Goal: Task Accomplishment & Management: Manage account settings

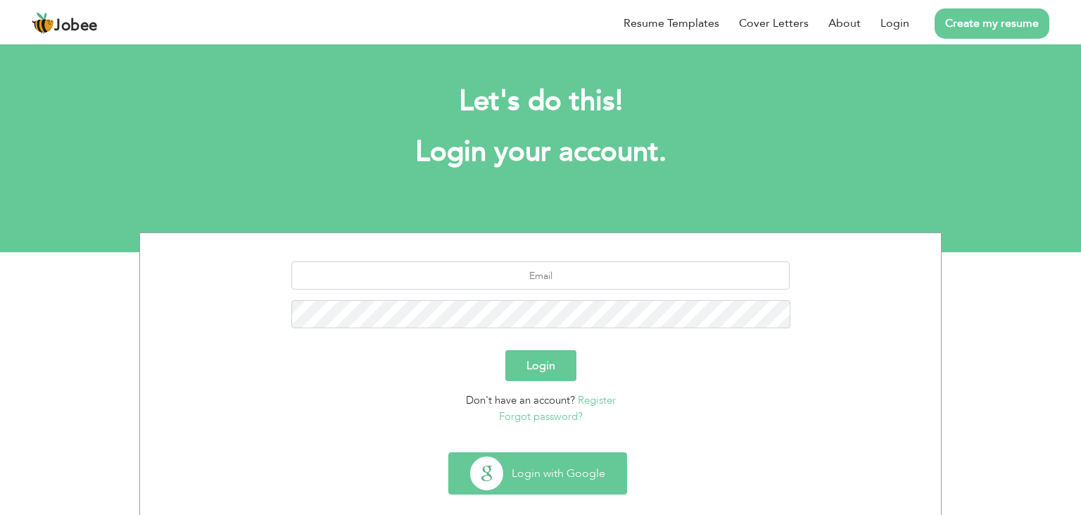
click at [527, 463] on button "Login with Google" at bounding box center [537, 473] width 177 height 41
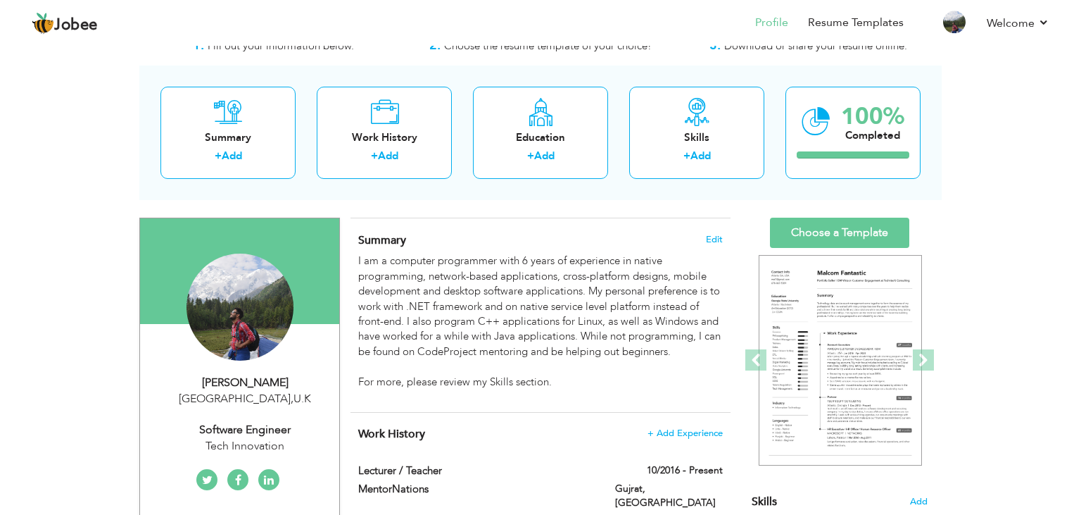
scroll to position [54, 0]
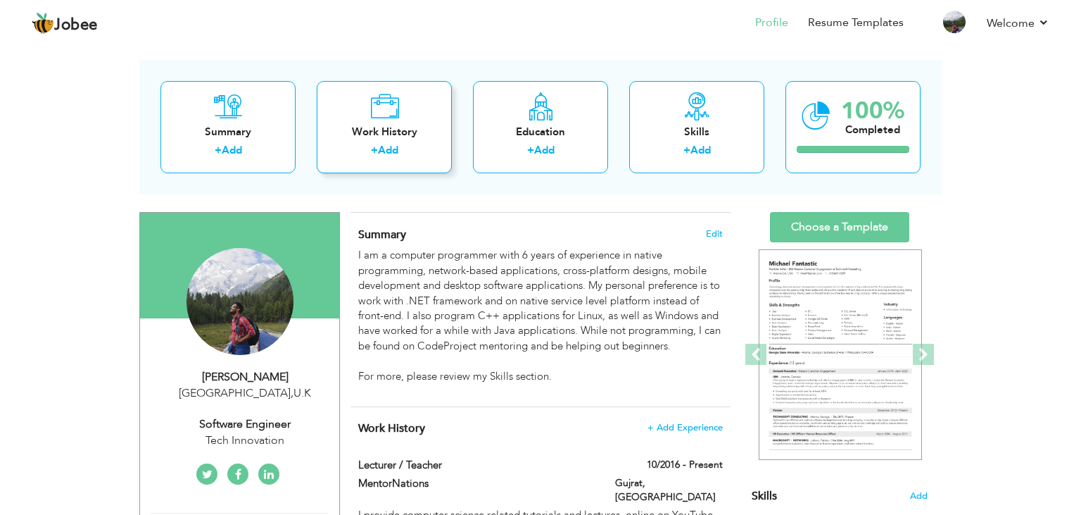
click at [376, 132] on div "Work History" at bounding box center [384, 132] width 113 height 15
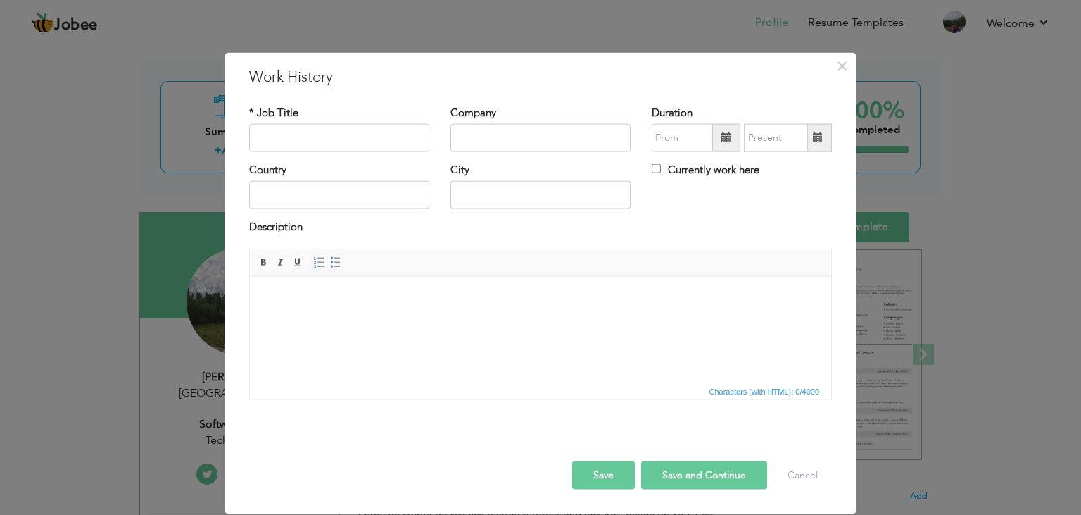
scroll to position [0, 0]
click at [835, 68] on button "×" at bounding box center [842, 65] width 23 height 23
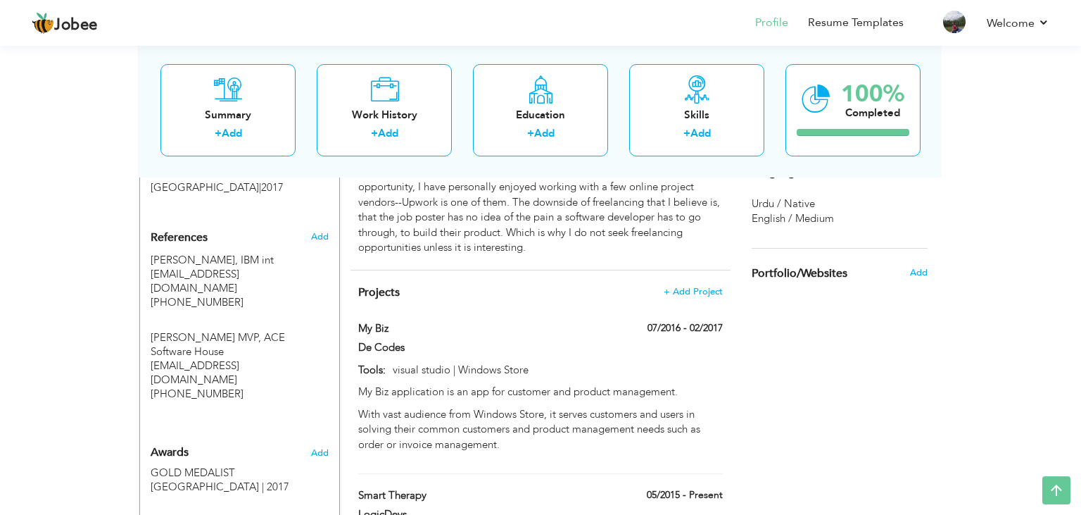
scroll to position [941, 0]
click at [1007, 224] on div "View Resume Export PDF Profile Summary Public Link Experience Education Awards …" at bounding box center [540, 8] width 1081 height 1815
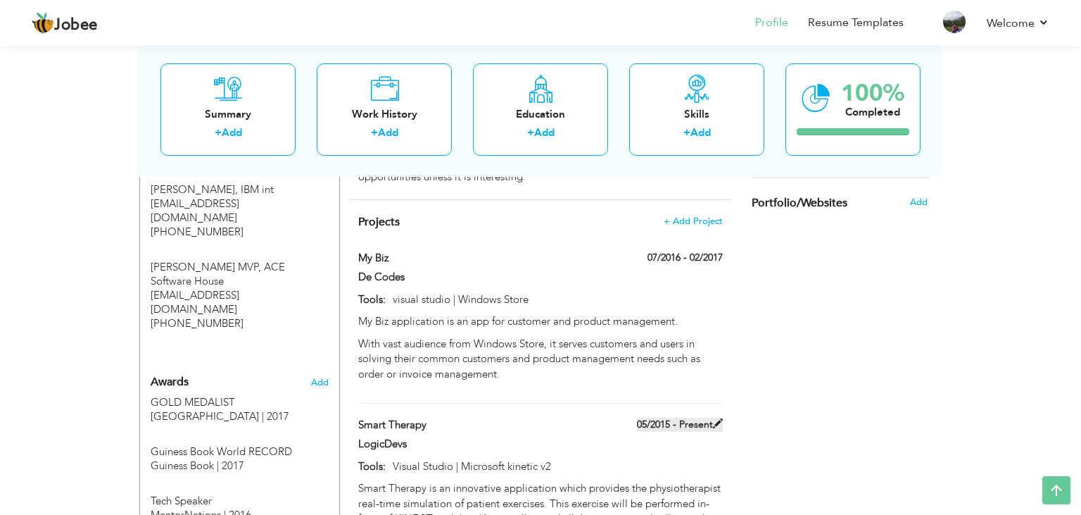
scroll to position [1012, 0]
click at [714, 417] on span at bounding box center [718, 422] width 10 height 10
type input "Smart Therapy"
type input "LogicDevs"
type input "05/2015"
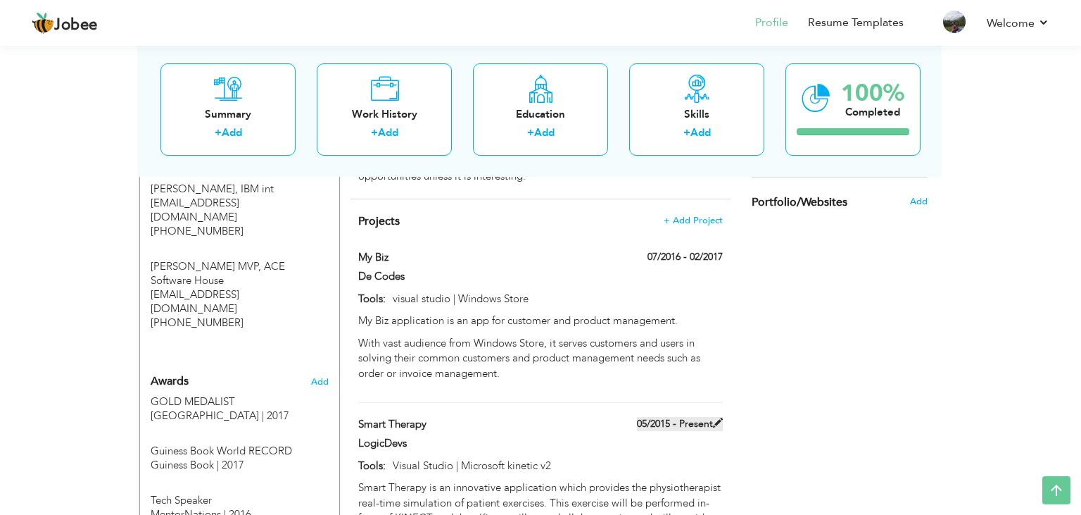
type input "Visual Studio | Microsoft kinetic v2"
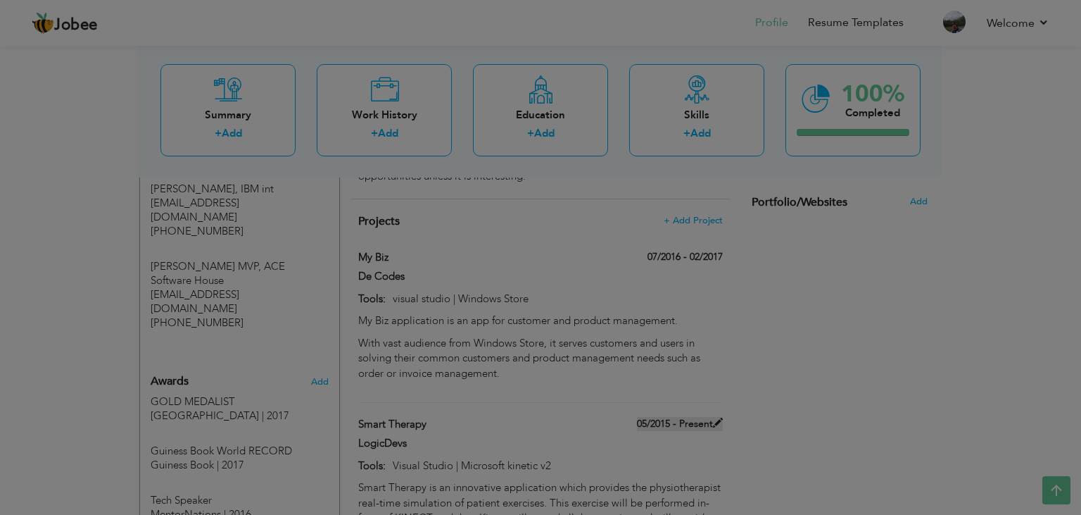
scroll to position [0, 0]
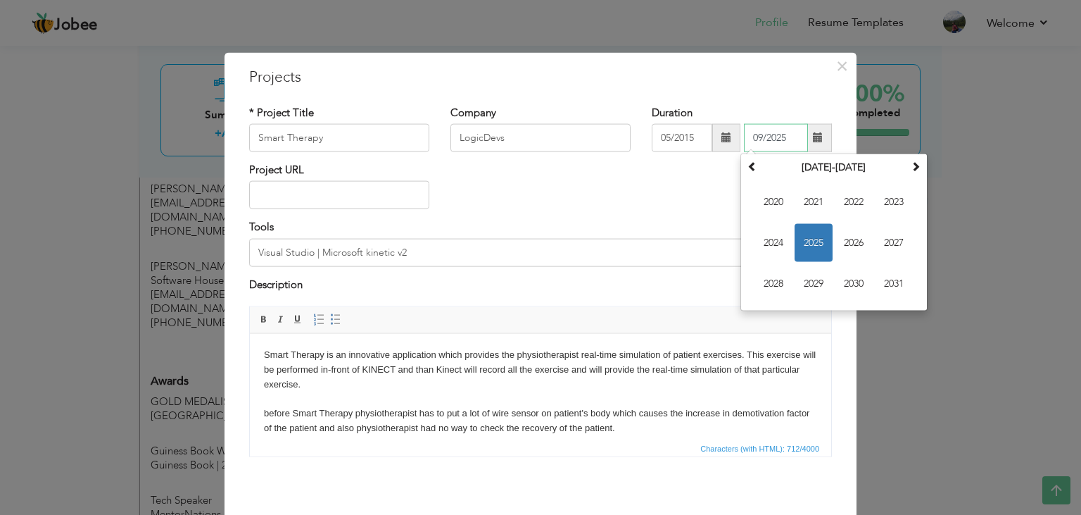
click at [766, 143] on input "09/2025" at bounding box center [776, 138] width 64 height 28
type input "06/2016"
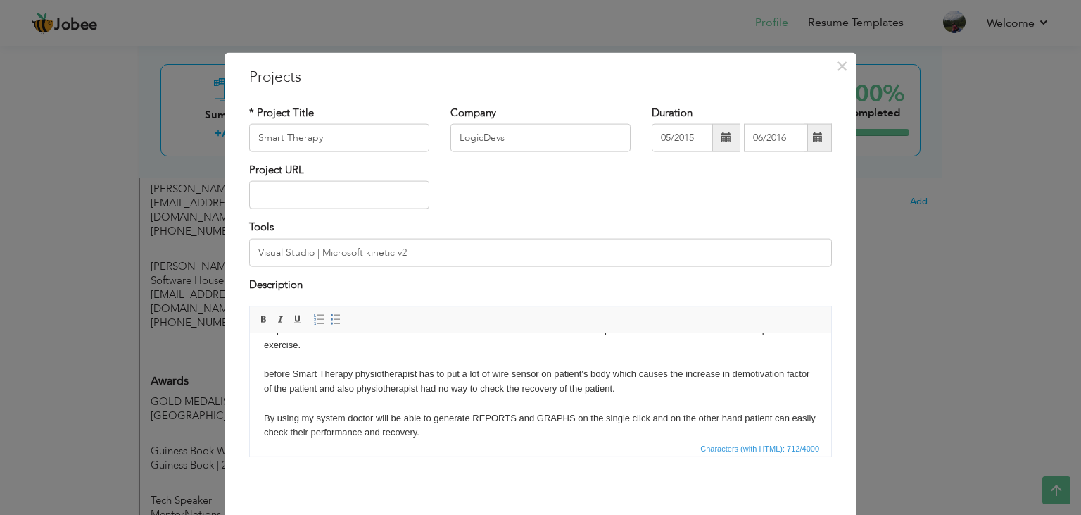
scroll to position [56, 0]
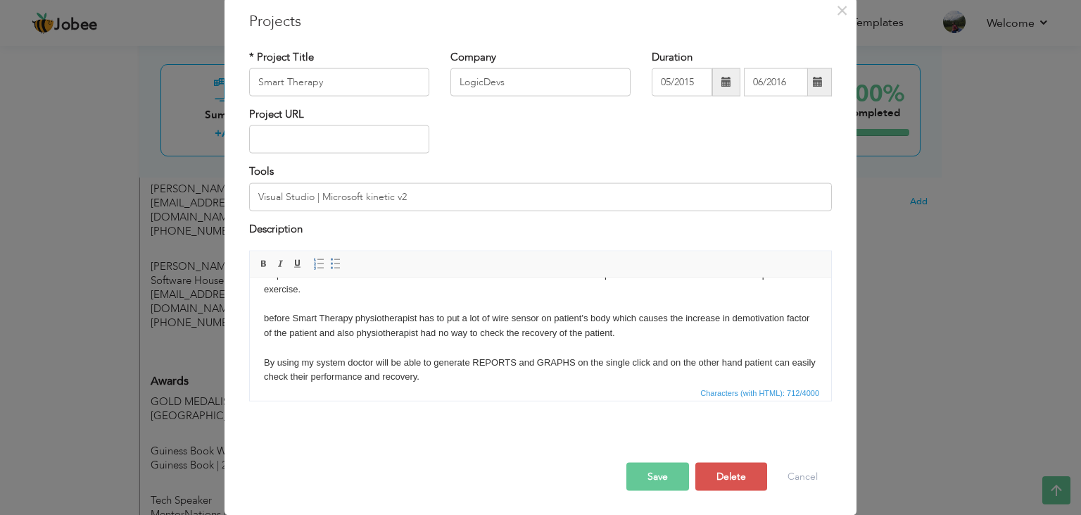
click at [652, 472] on button "Save" at bounding box center [658, 477] width 63 height 28
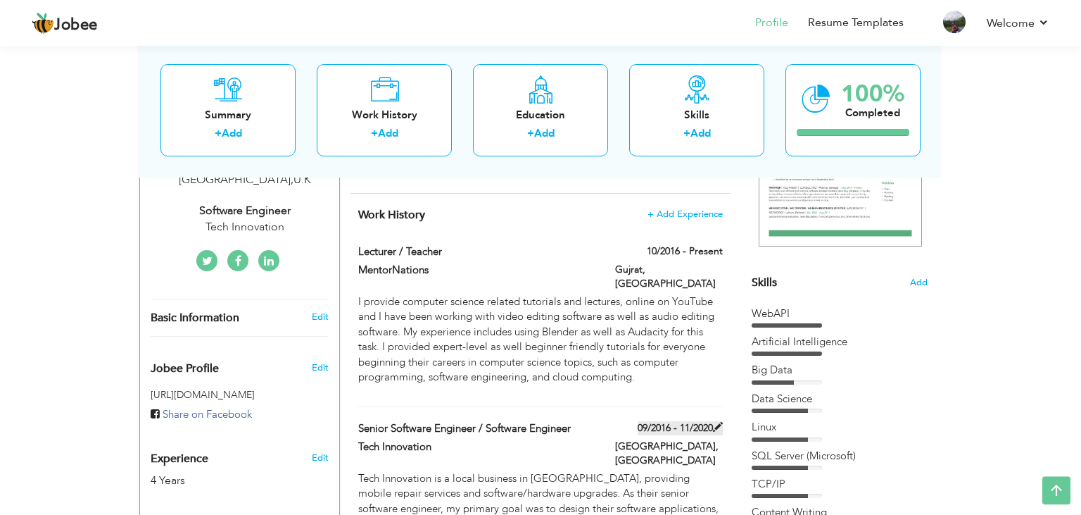
scroll to position [268, 0]
click at [714, 255] on label "10/2016 - Present" at bounding box center [685, 251] width 76 height 14
type input "Lecturer / Teacher"
type input "MentorNations"
type input "10/2016"
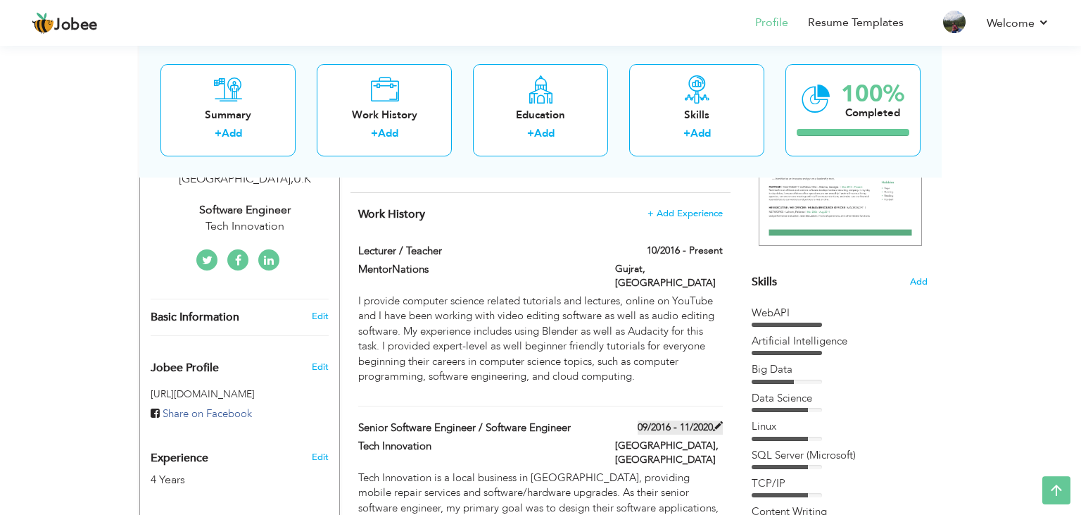
type input "[GEOGRAPHIC_DATA]"
type input "Gujrat"
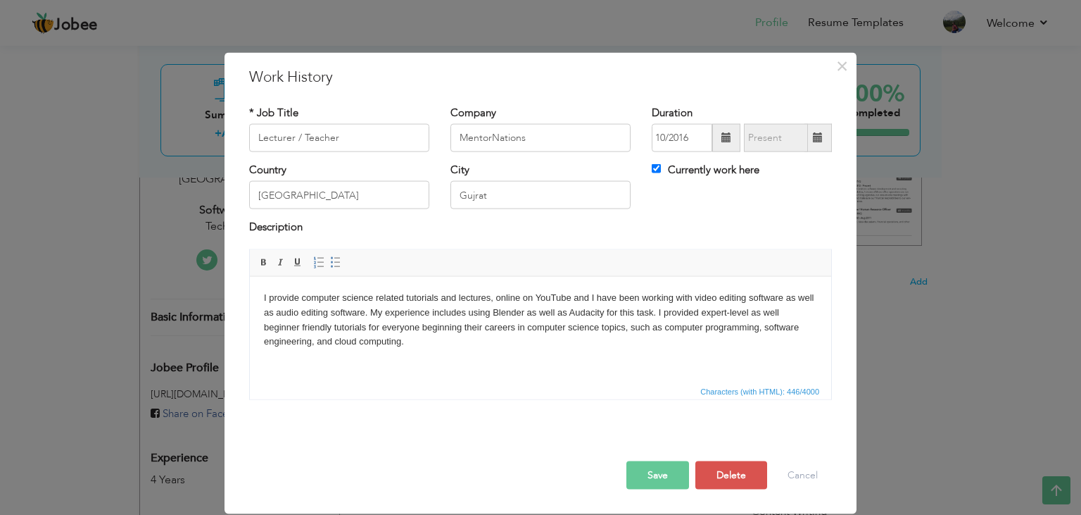
click at [665, 165] on label "Currently work here" at bounding box center [706, 170] width 108 height 15
click at [661, 165] on input "Currently work here" at bounding box center [656, 168] width 9 height 9
checkbox input "false"
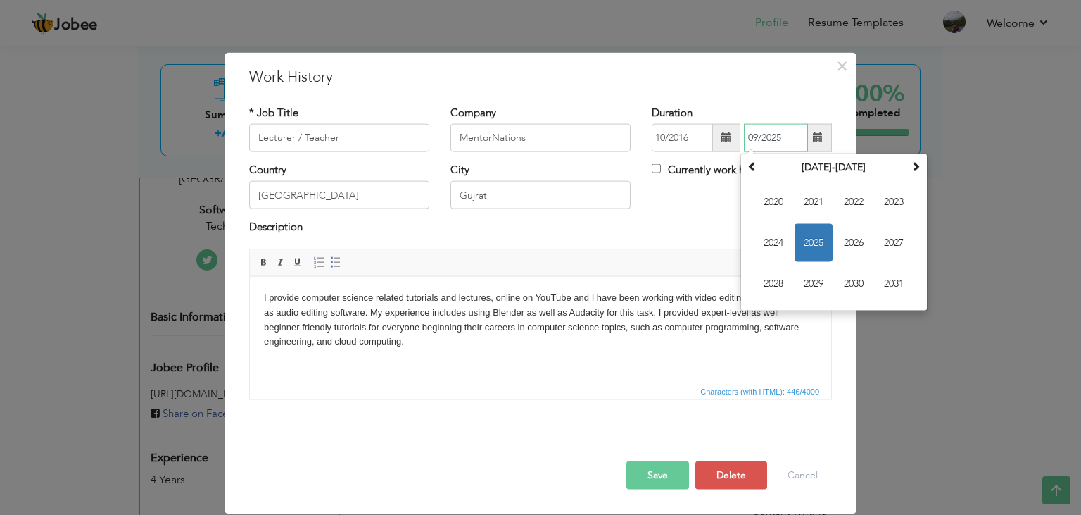
click at [767, 142] on input "09/2025" at bounding box center [776, 138] width 64 height 28
type input "09/2020"
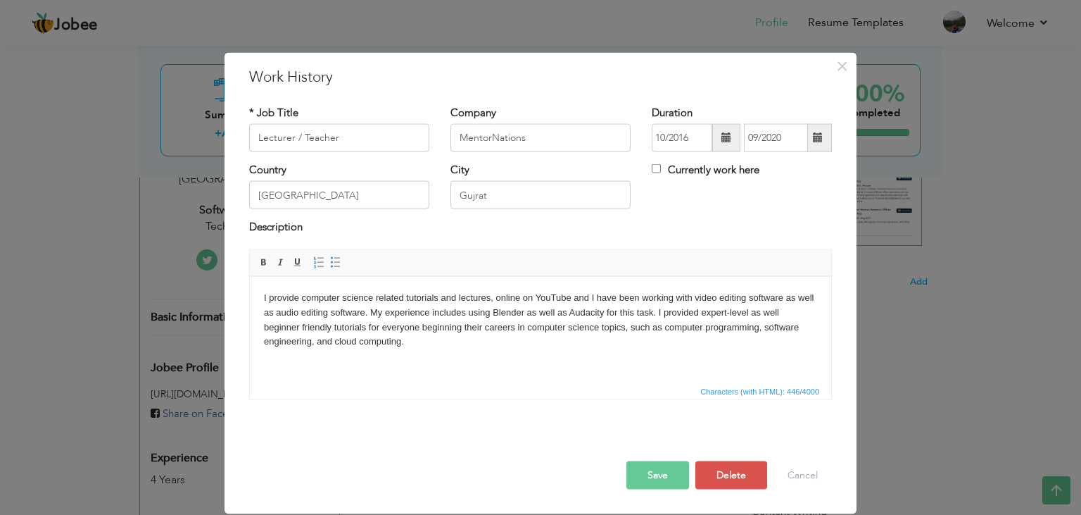
click at [664, 474] on button "Save" at bounding box center [658, 474] width 63 height 28
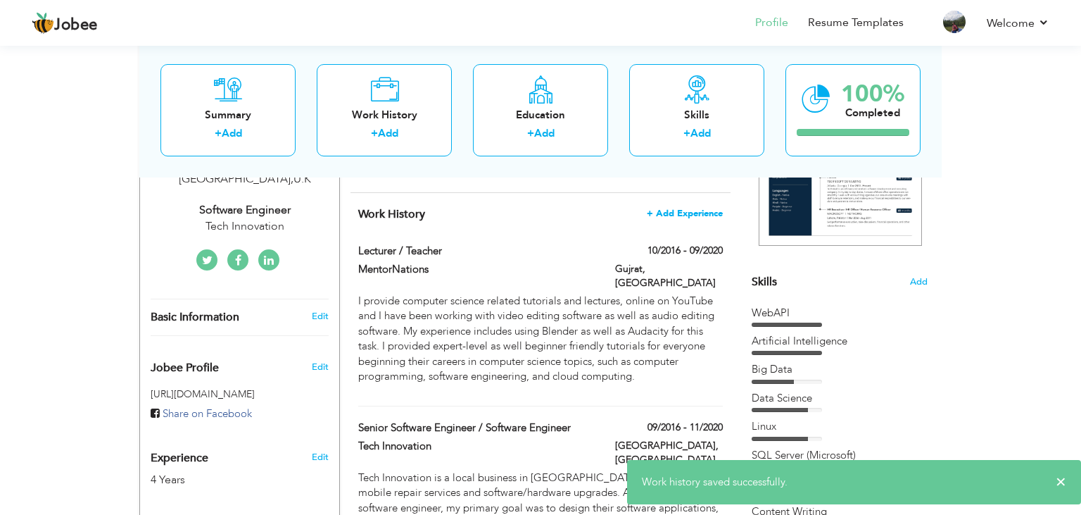
click at [686, 213] on span "+ Add Experience" at bounding box center [685, 213] width 76 height 10
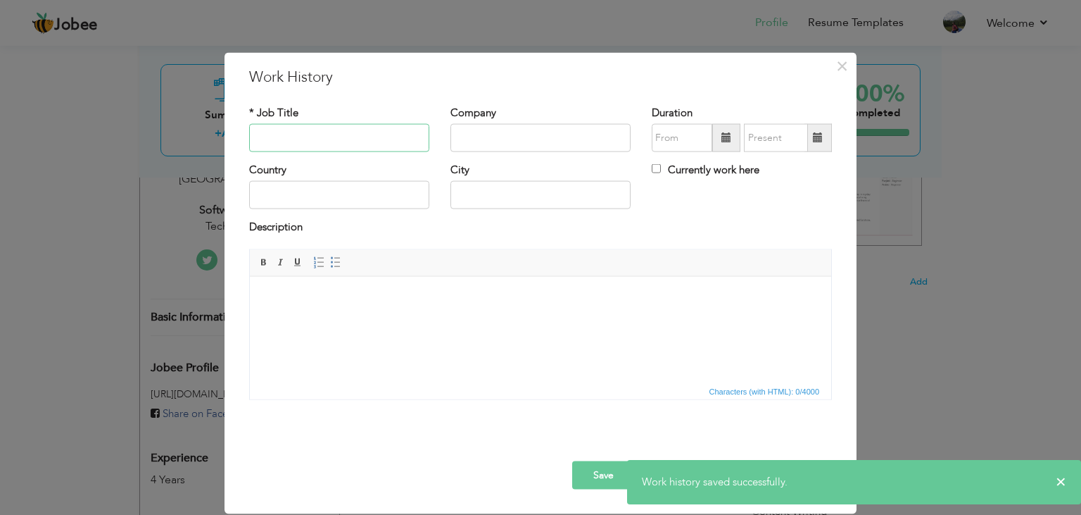
click at [337, 142] on input "text" at bounding box center [339, 138] width 180 height 28
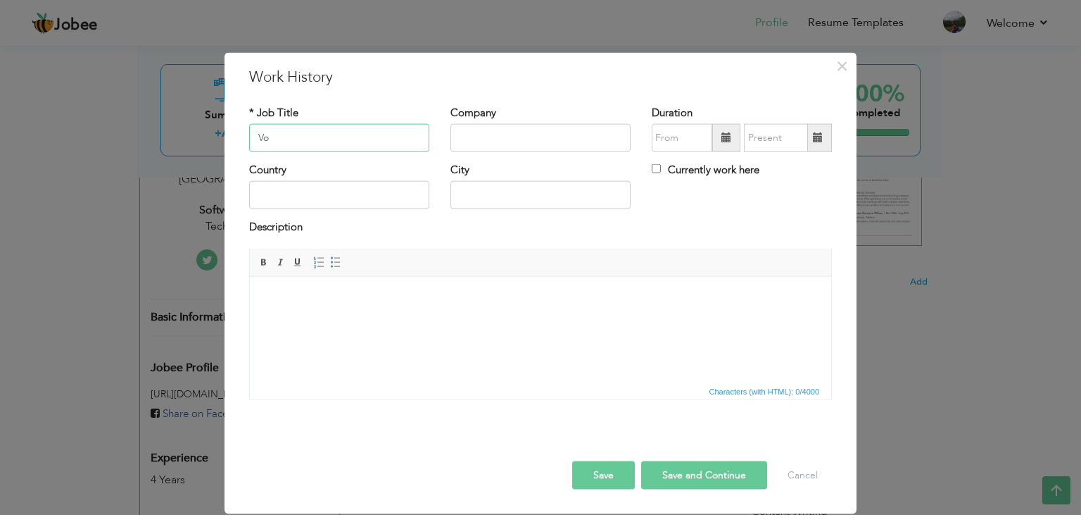
type input "V"
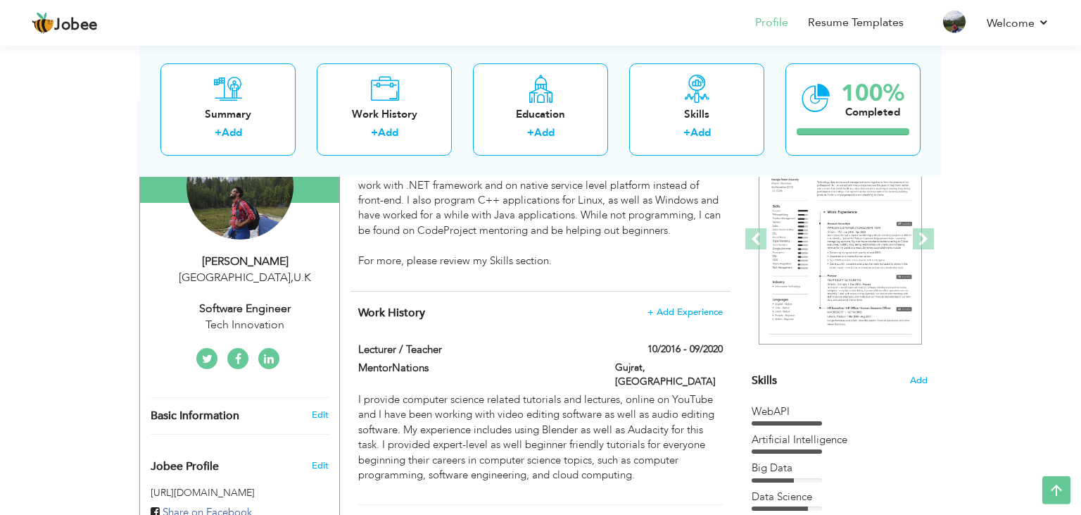
scroll to position [151, 0]
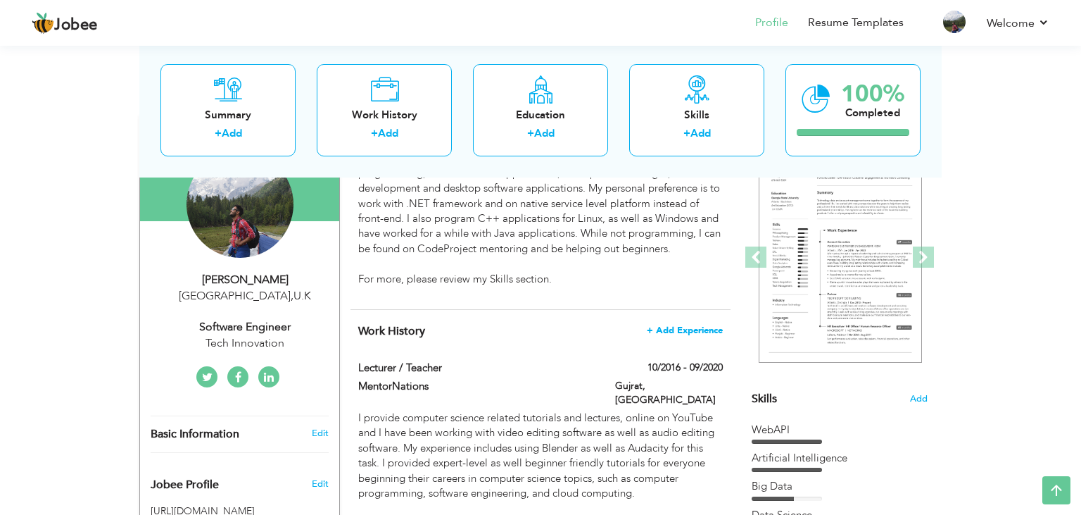
click at [686, 327] on span "+ Add Experience" at bounding box center [685, 330] width 76 height 10
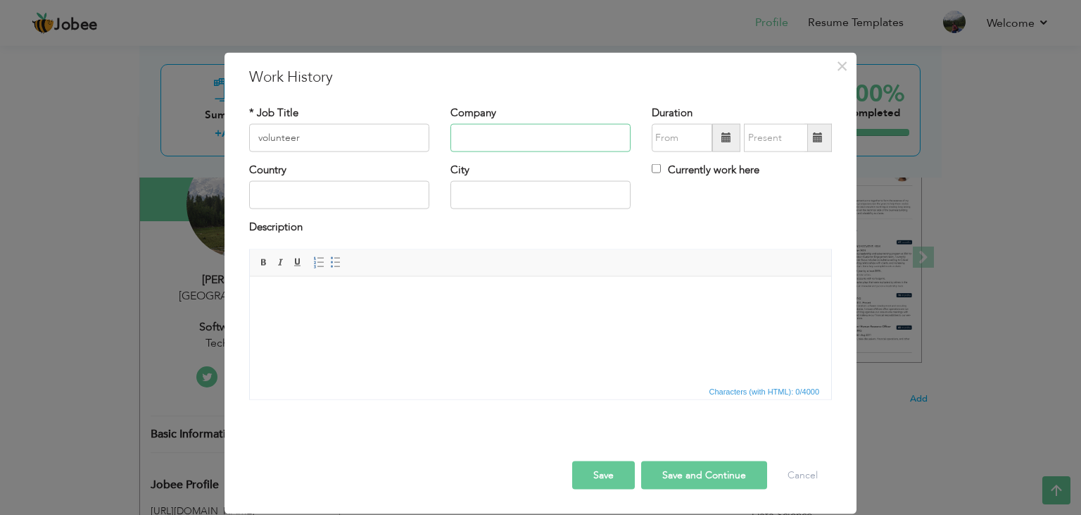
click at [483, 144] on input "text" at bounding box center [541, 138] width 180 height 28
click at [272, 138] on input "volunteer" at bounding box center [339, 138] width 180 height 28
type input "Volunteer"
click at [468, 139] on input "text" at bounding box center [541, 138] width 180 height 28
type input "Child Labor Education Program"
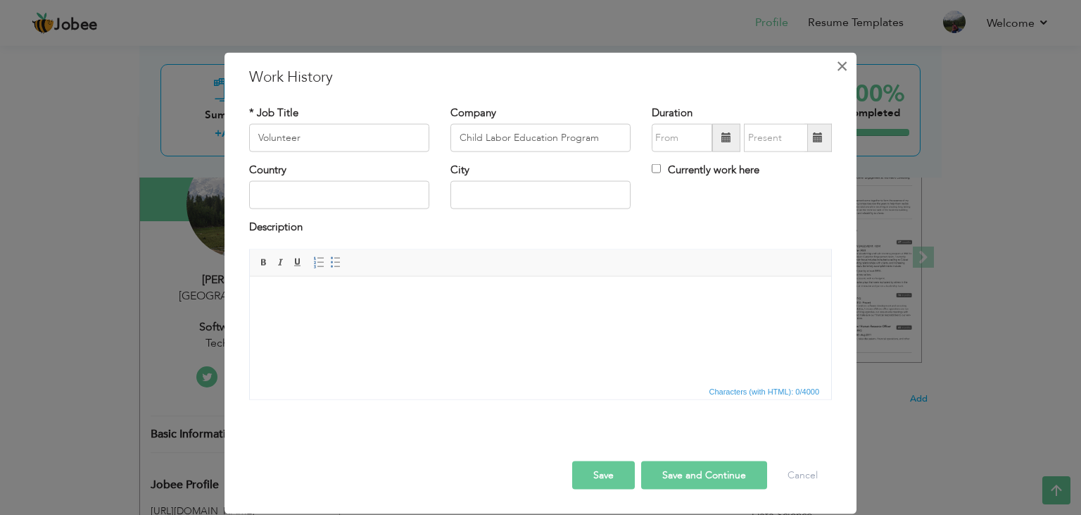
click at [841, 67] on span "×" at bounding box center [842, 65] width 12 height 25
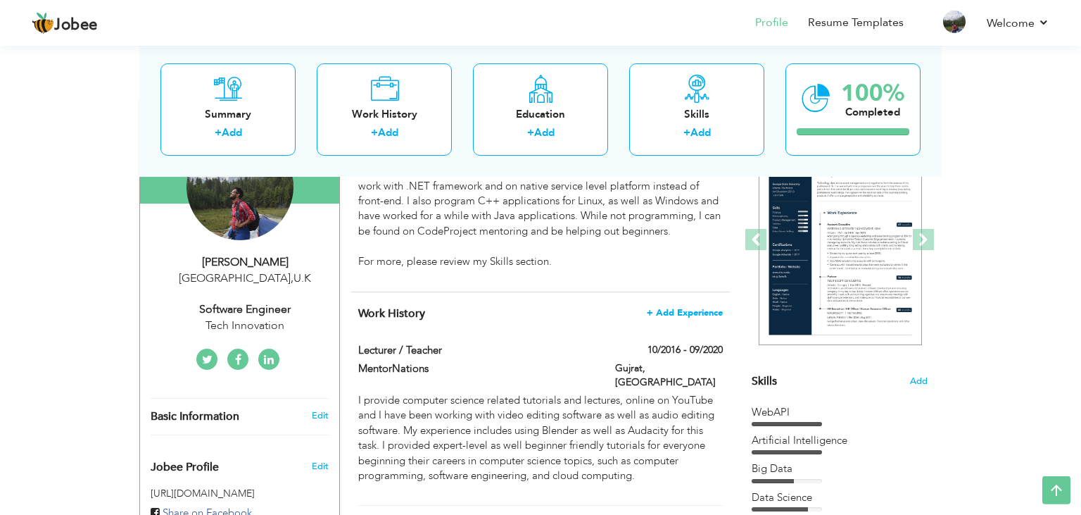
scroll to position [168, 0]
click at [677, 312] on span "+ Add Experience" at bounding box center [685, 313] width 76 height 10
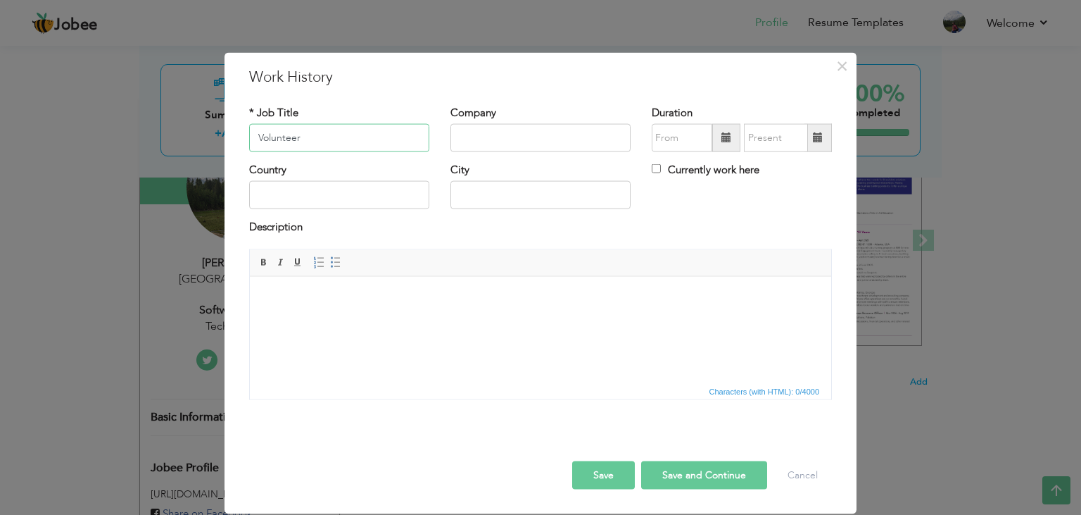
type input "Volunteer"
click at [523, 137] on input "text" at bounding box center [541, 138] width 180 height 28
type input "T"
type input "Child Labor Education Program"
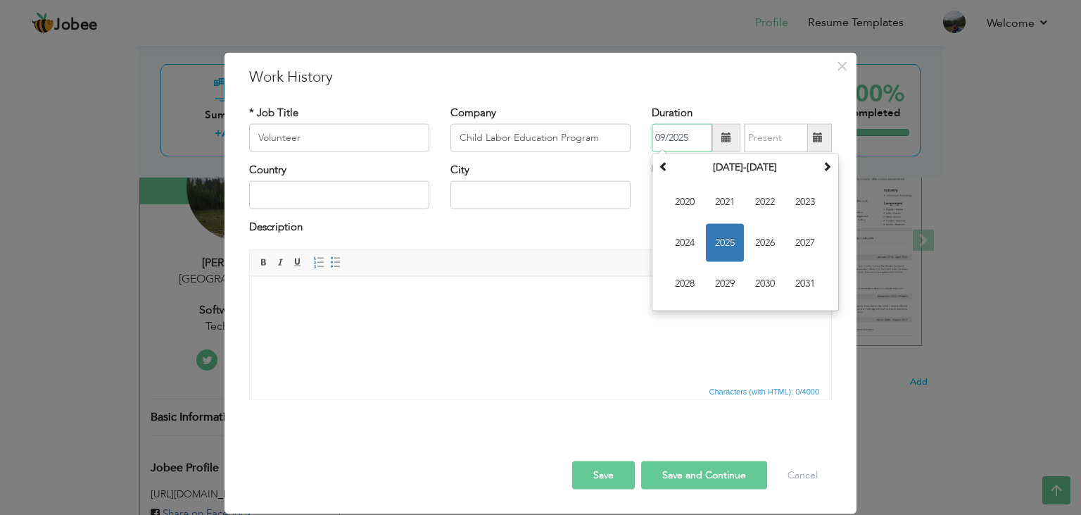
click at [666, 131] on input "09/2025" at bounding box center [682, 138] width 61 height 28
click at [678, 136] on input "09/2025" at bounding box center [682, 138] width 61 height 28
click at [664, 134] on input "09/2025" at bounding box center [682, 138] width 61 height 28
type input "09/2022"
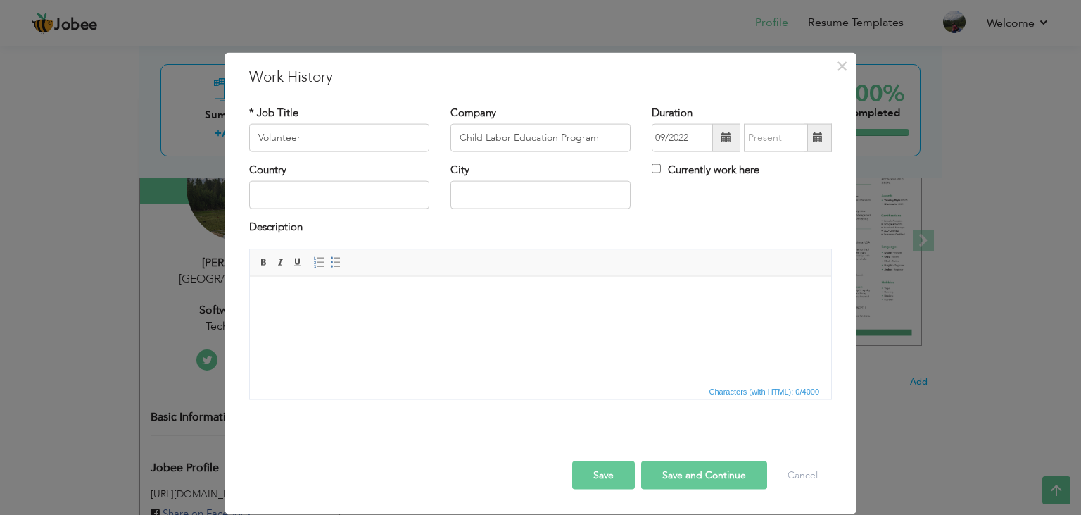
click at [779, 86] on h3 "Work History" at bounding box center [540, 76] width 583 height 21
click at [377, 190] on input "text" at bounding box center [339, 195] width 180 height 28
type input "P"
type input "[GEOGRAPHIC_DATA]"
click at [498, 208] on input "text" at bounding box center [541, 195] width 180 height 28
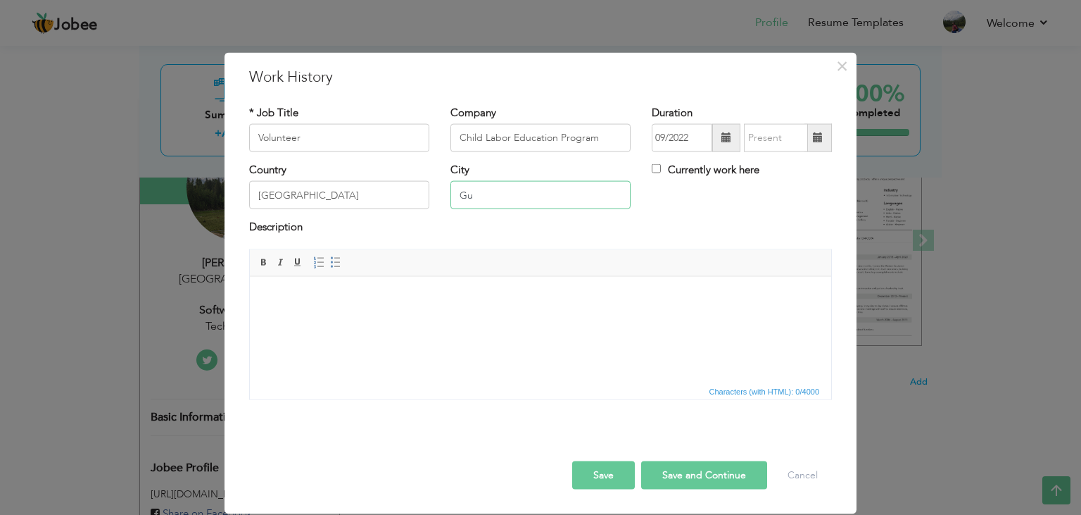
type input "G"
type input "Gujrat"
click at [372, 148] on input "Volunteer" at bounding box center [339, 138] width 180 height 28
type input "Volunteer Online"
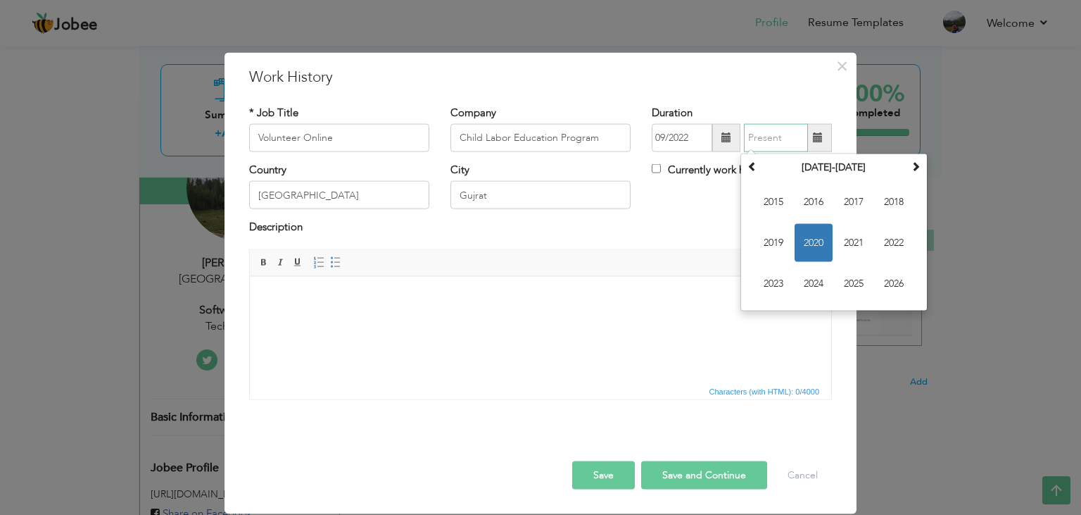
click at [769, 146] on input "text" at bounding box center [776, 138] width 64 height 28
click at [774, 287] on span "2023" at bounding box center [774, 284] width 38 height 38
click at [786, 210] on span "Jan" at bounding box center [774, 202] width 38 height 38
type input "01/2023"
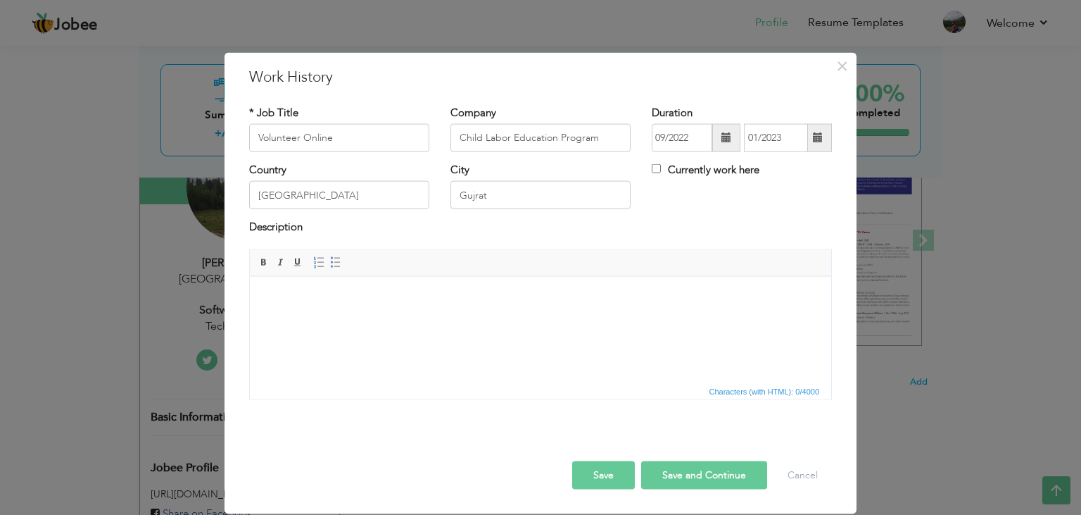
click at [359, 294] on body at bounding box center [540, 297] width 553 height 15
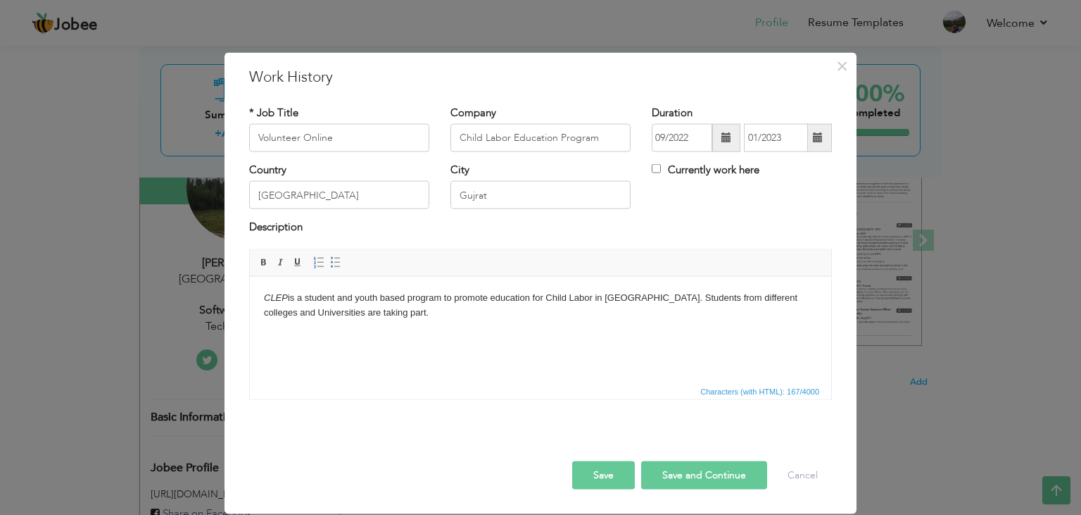
click at [599, 477] on button "Save" at bounding box center [603, 474] width 63 height 28
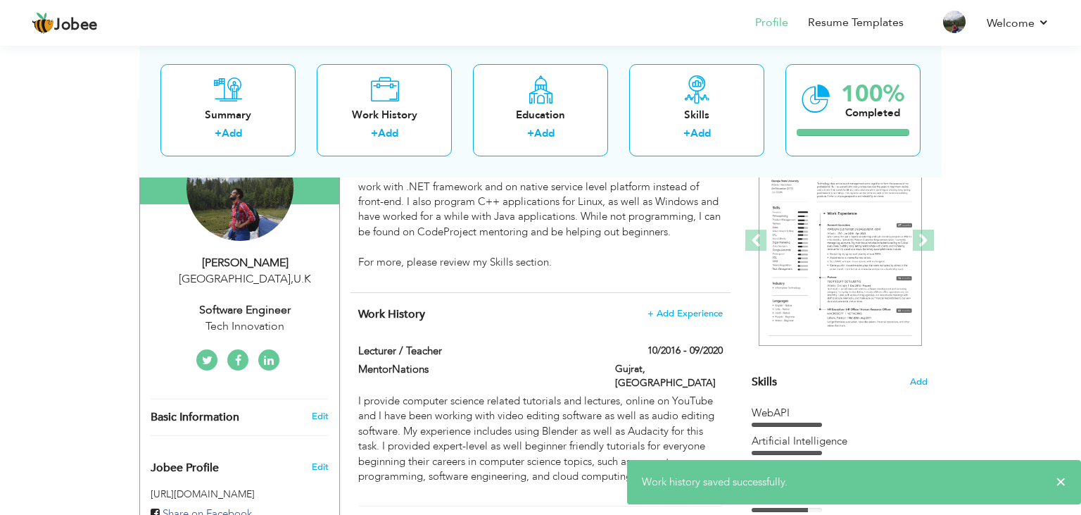
scroll to position [0, 0]
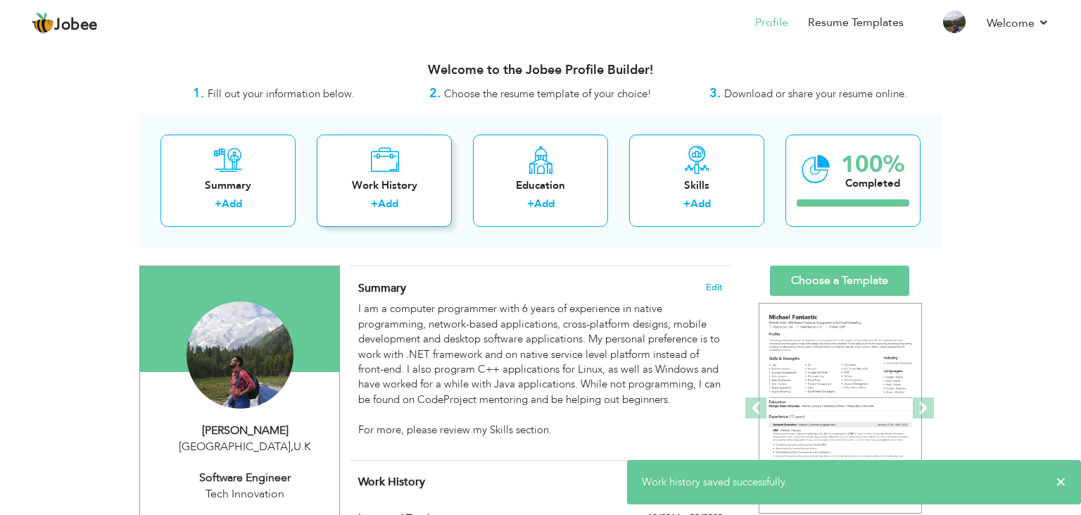
click at [365, 196] on div "+ Add" at bounding box center [384, 205] width 113 height 18
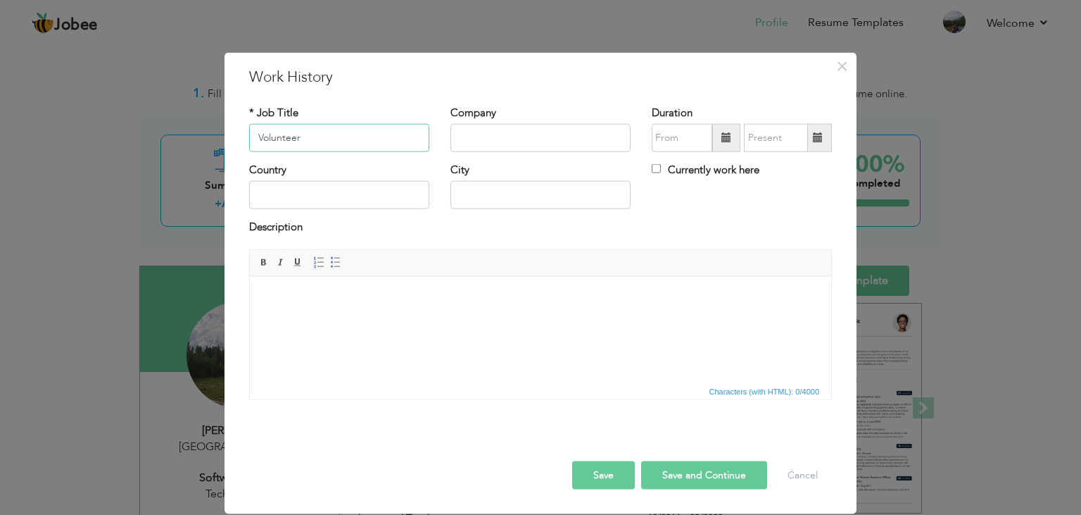
type input "Volunteer"
type input "T"
type input "Humanist UK"
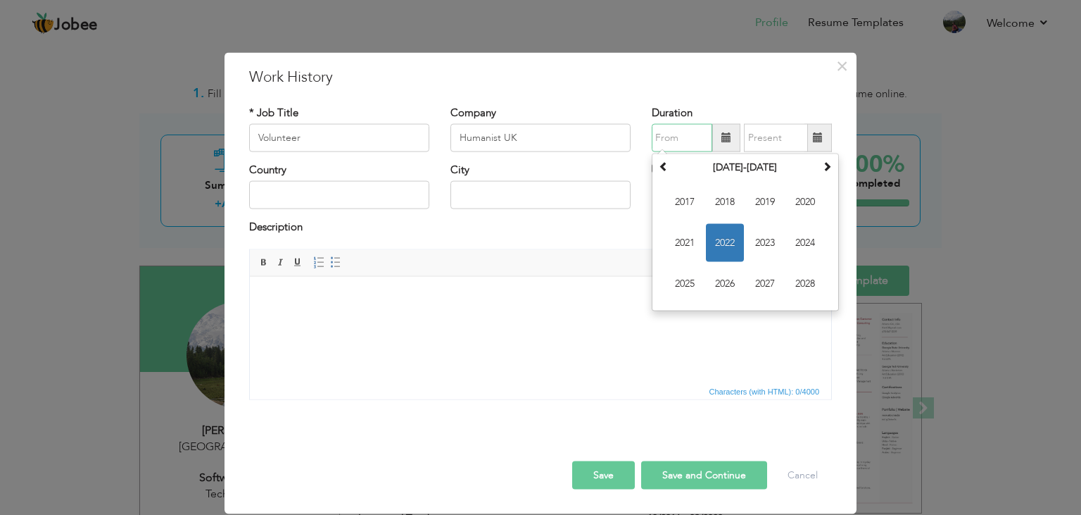
click at [667, 150] on input "text" at bounding box center [682, 138] width 61 height 28
click at [801, 239] on span "2024" at bounding box center [805, 243] width 38 height 38
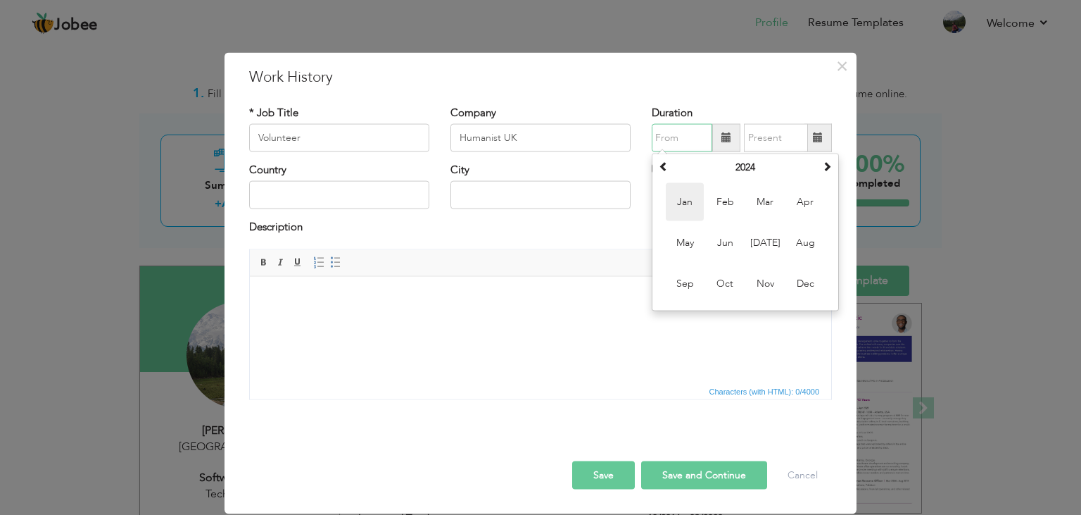
click at [684, 199] on span "Jan" at bounding box center [685, 202] width 38 height 38
type input "01/2024"
click at [683, 134] on input "01/2024" at bounding box center [682, 138] width 61 height 28
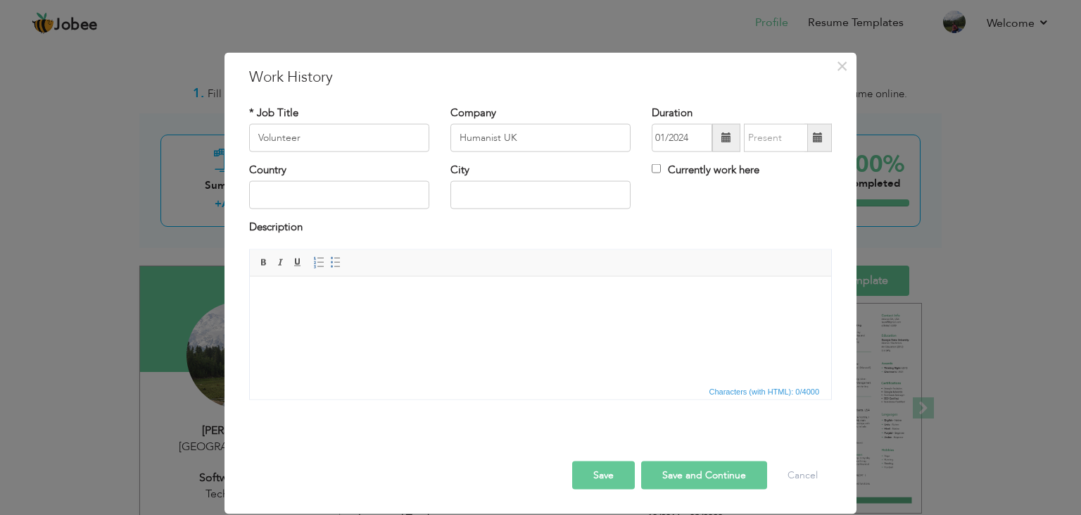
click at [627, 290] on html at bounding box center [541, 329] width 582 height 106
click at [657, 172] on input "Currently work here" at bounding box center [656, 168] width 9 height 9
checkbox input "true"
click at [390, 201] on input "text" at bounding box center [339, 195] width 180 height 28
type input "United Kingdom"
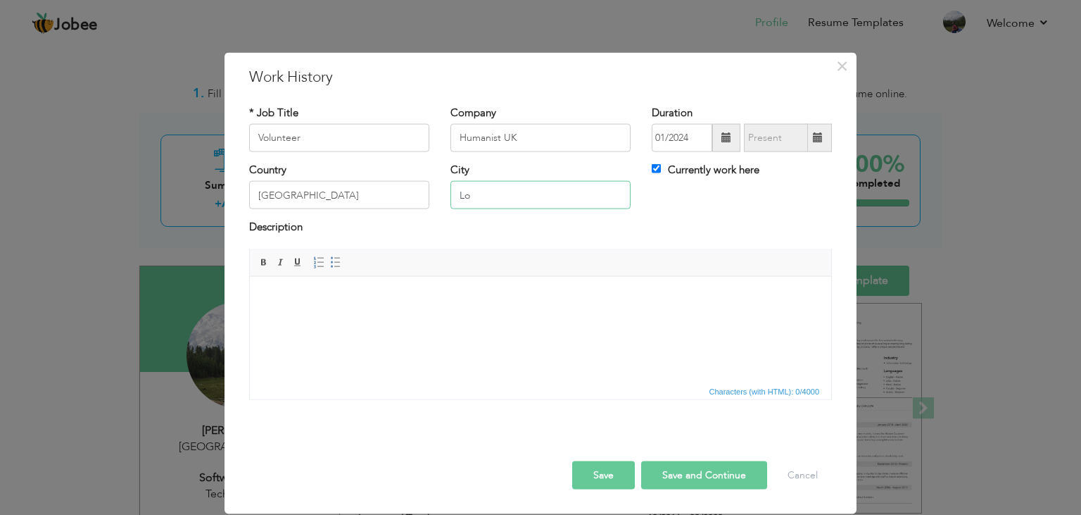
type input "L"
type input "LONDON"
click at [382, 353] on html at bounding box center [541, 329] width 582 height 106
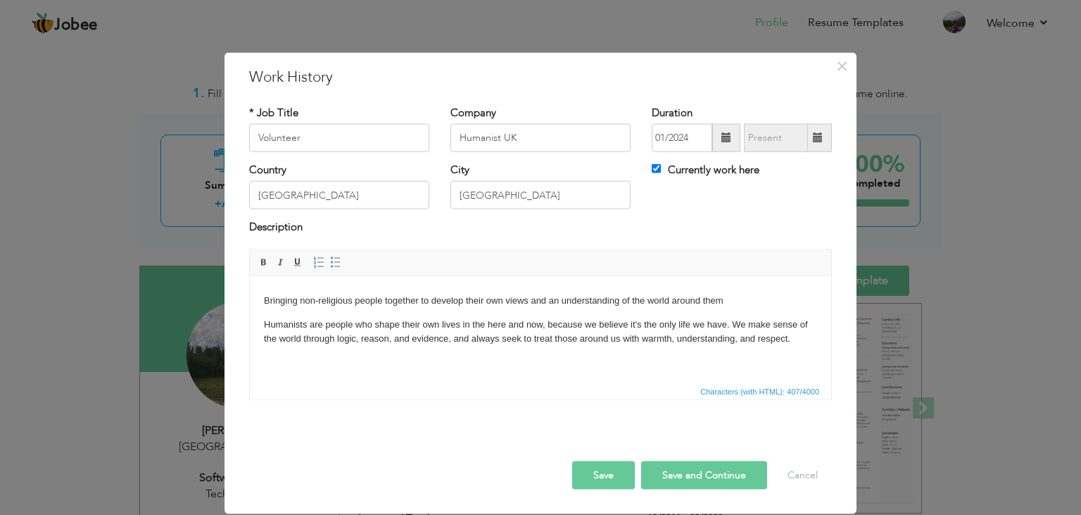
scroll to position [14, 0]
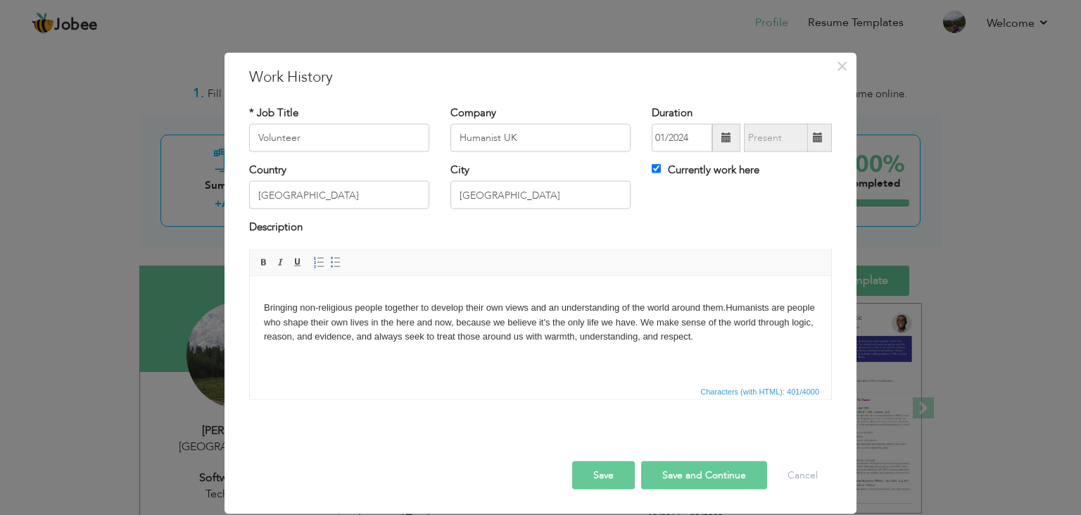
click at [598, 483] on button "Save" at bounding box center [603, 474] width 63 height 28
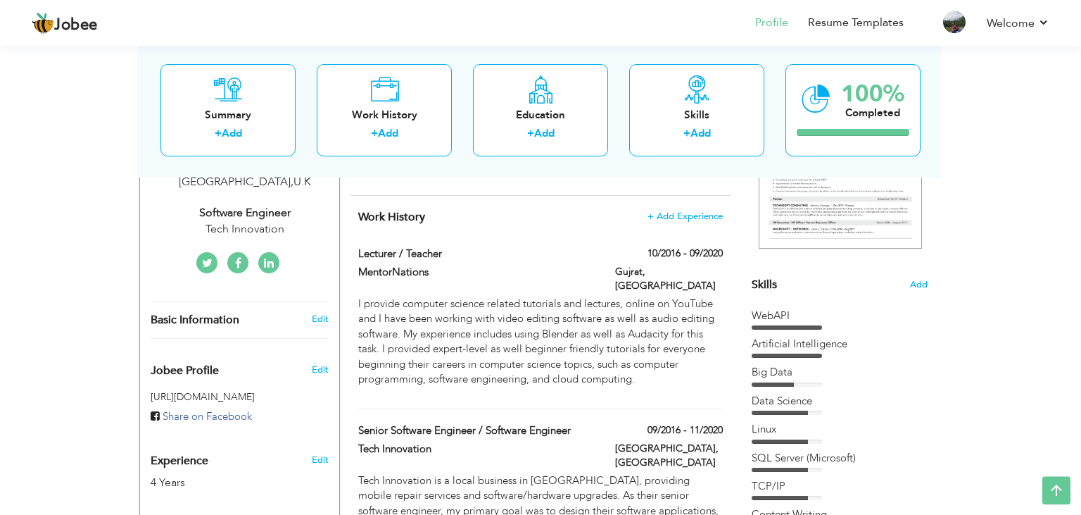
scroll to position [0, 0]
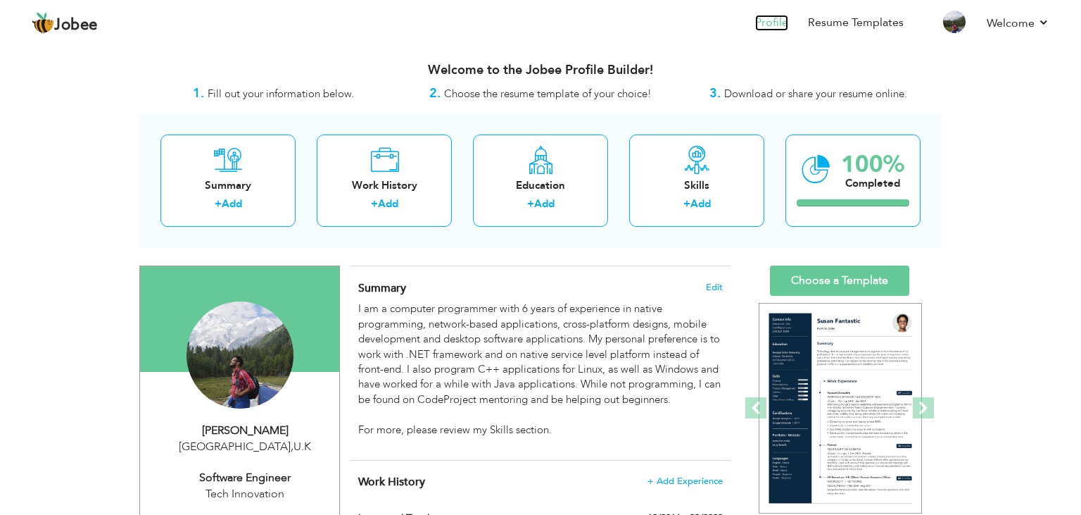
click at [771, 21] on link "Profile" at bounding box center [771, 23] width 33 height 16
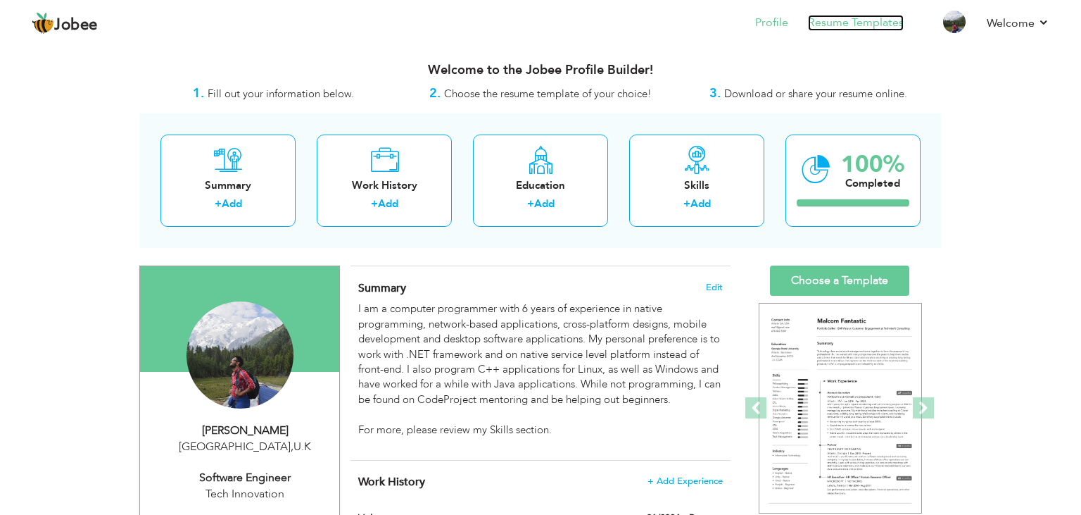
click at [849, 25] on link "Resume Templates" at bounding box center [856, 23] width 96 height 16
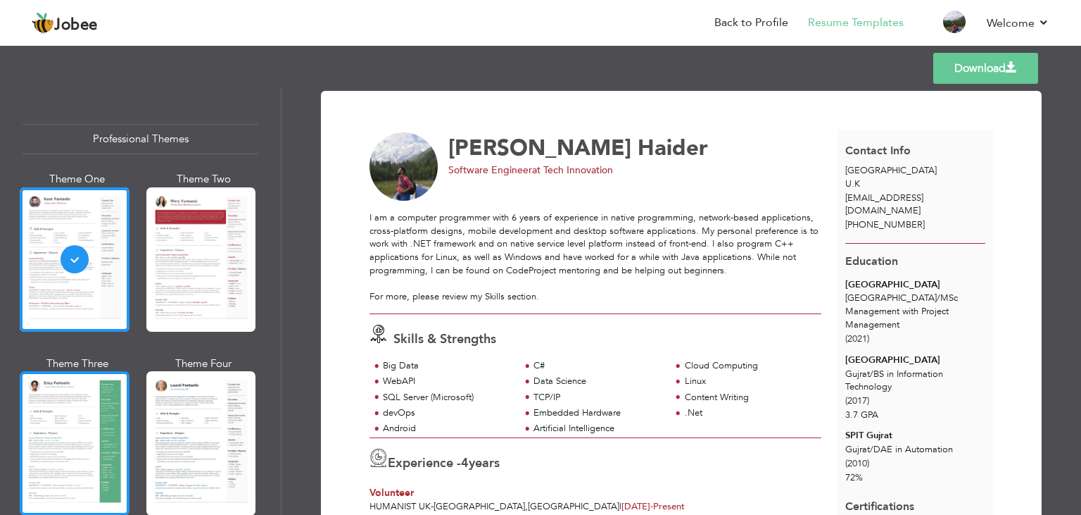
click at [92, 436] on div at bounding box center [75, 443] width 110 height 144
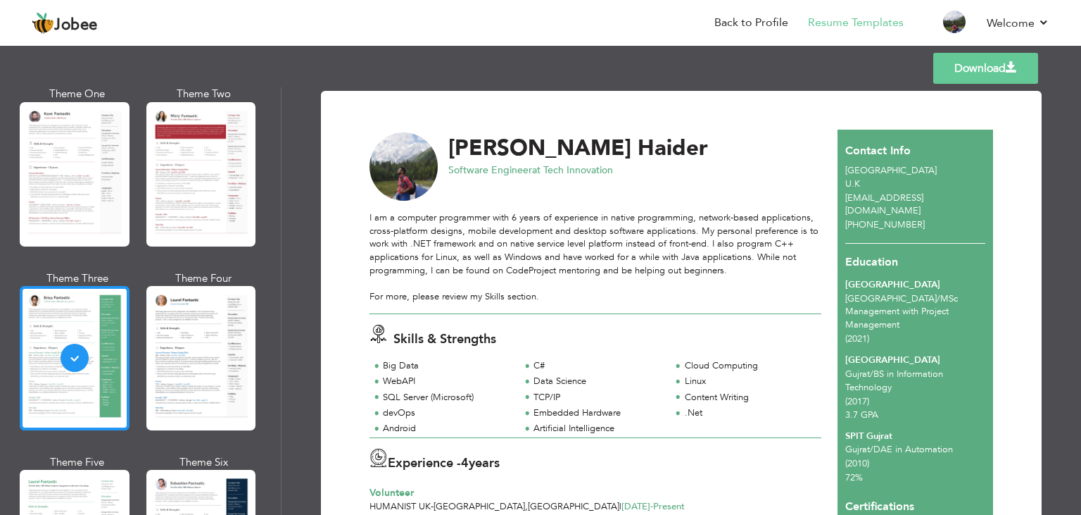
scroll to position [271, 0]
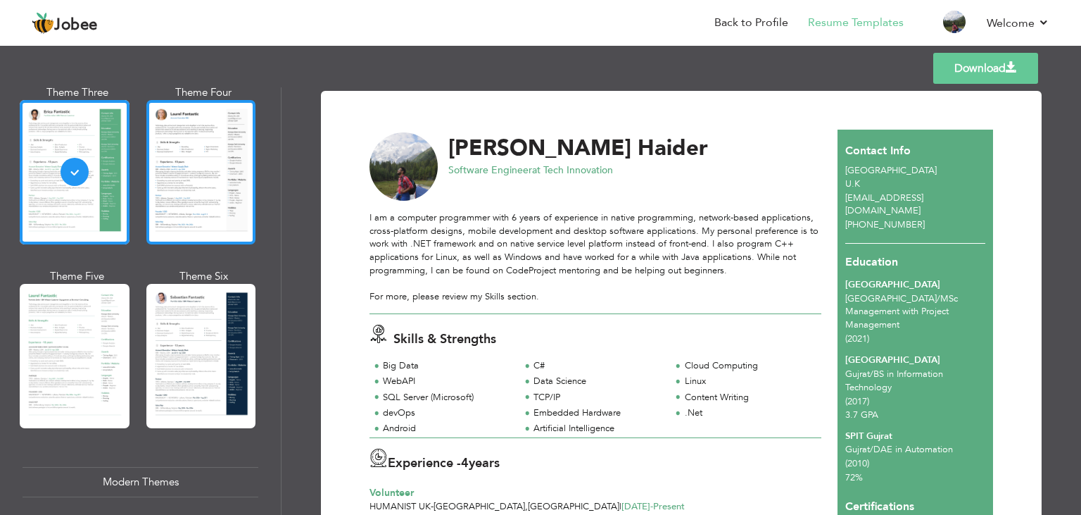
click at [182, 162] on div at bounding box center [201, 172] width 110 height 144
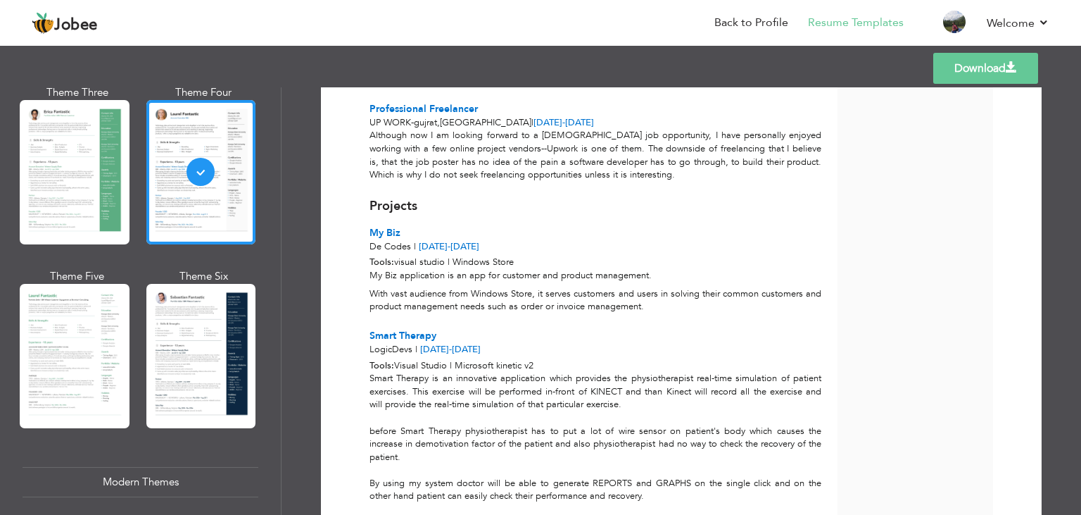
scroll to position [1140, 0]
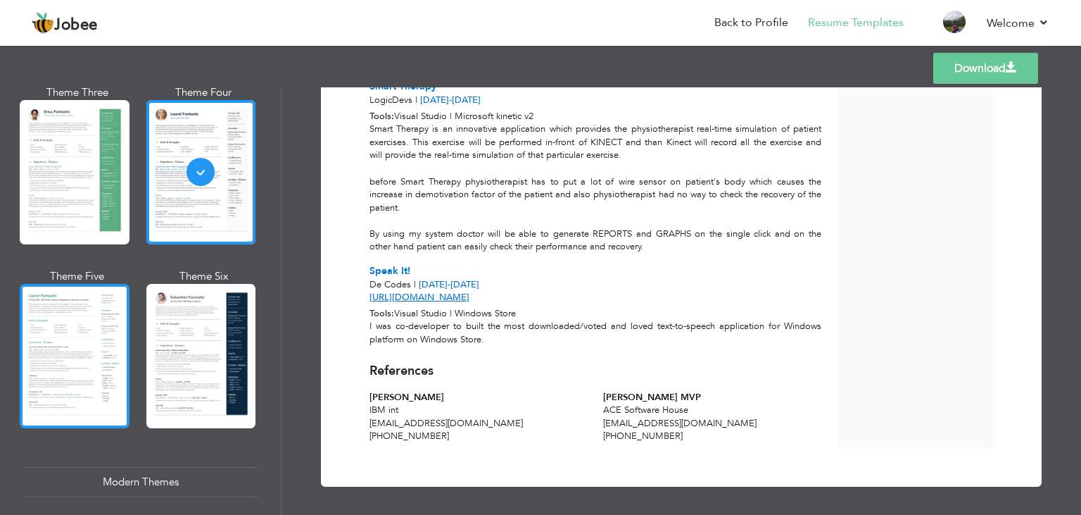
click at [120, 408] on div at bounding box center [75, 356] width 110 height 144
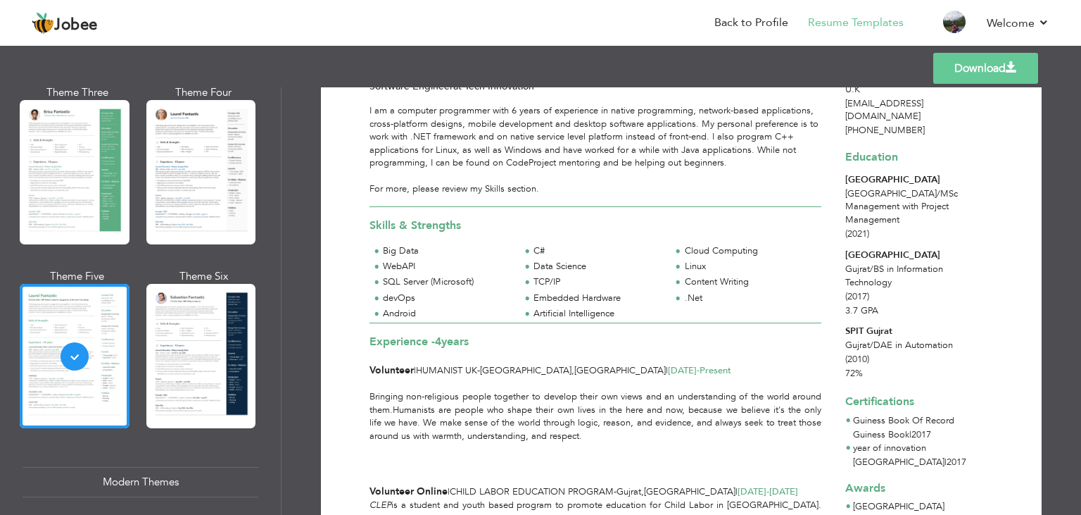
scroll to position [0, 0]
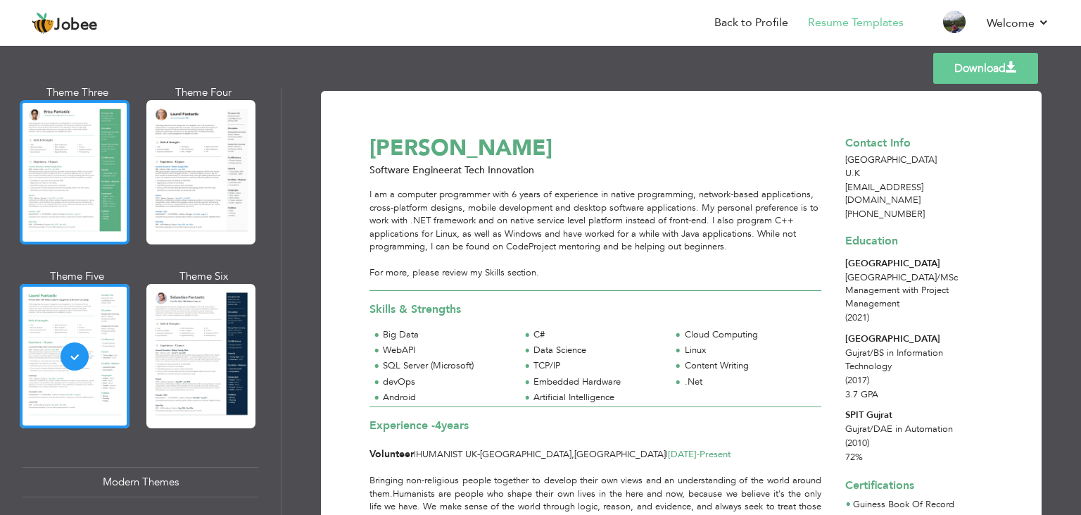
click at [104, 199] on div at bounding box center [75, 172] width 110 height 144
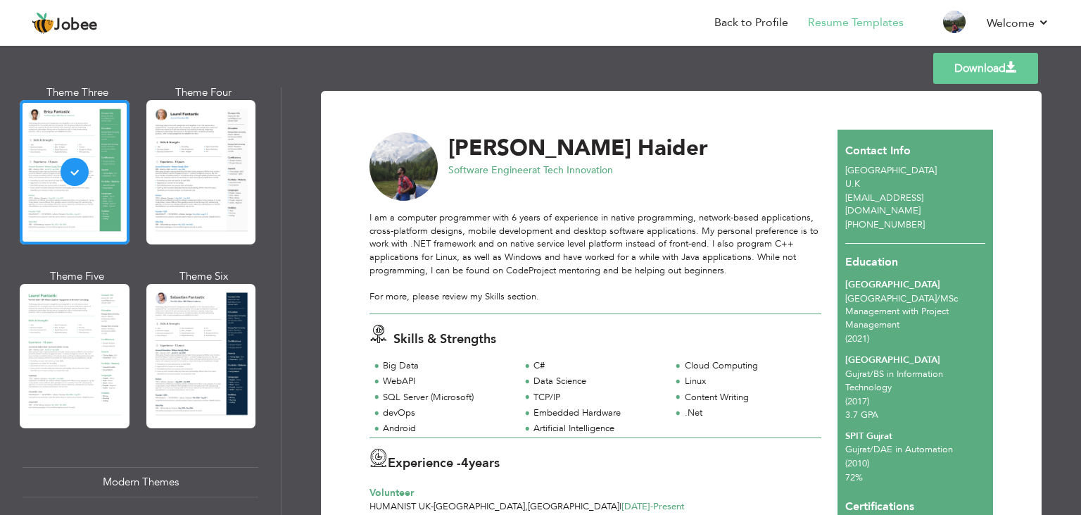
click at [1021, 71] on link "Download" at bounding box center [986, 68] width 105 height 31
